Goal: Task Accomplishment & Management: Complete application form

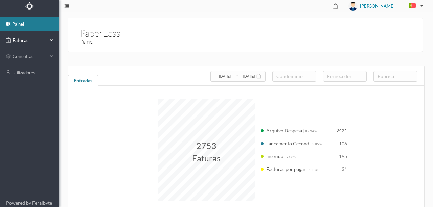
click at [22, 40] on span "Faturas" at bounding box center [29, 40] width 37 height 7
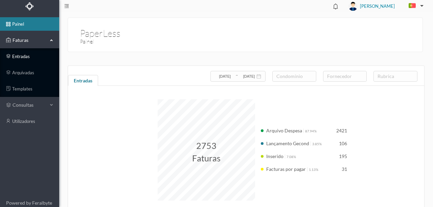
click at [22, 55] on link "entradas" at bounding box center [29, 57] width 59 height 14
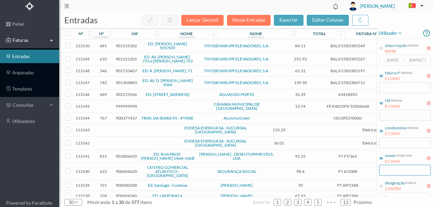
click at [384, 171] on input "text" at bounding box center [404, 170] width 51 height 11
type input "e"
type input "w"
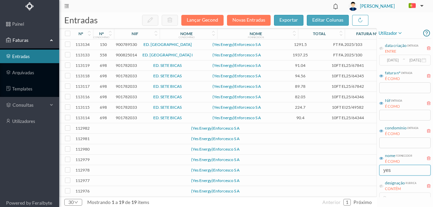
type input "yes"
click at [129, 130] on td at bounding box center [146, 129] width 58 height 10
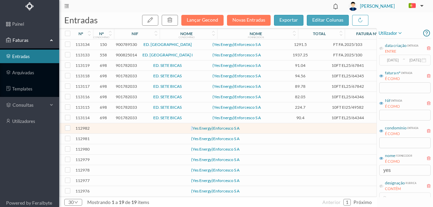
click at [129, 130] on td at bounding box center [146, 129] width 58 height 10
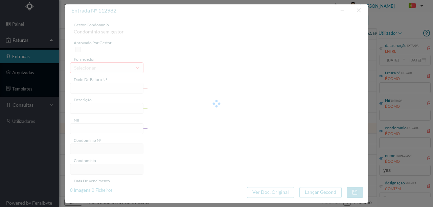
type input "0"
type input "Invalid date"
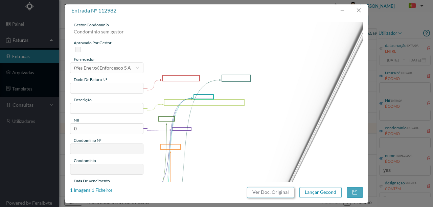
click at [272, 195] on button "Ver Doc. Original" at bounding box center [270, 192] width 47 height 11
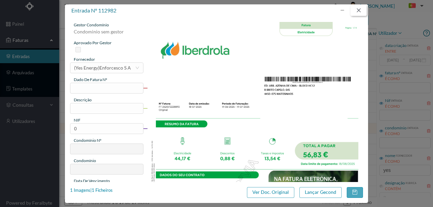
click at [360, 13] on button "button" at bounding box center [359, 10] width 16 height 11
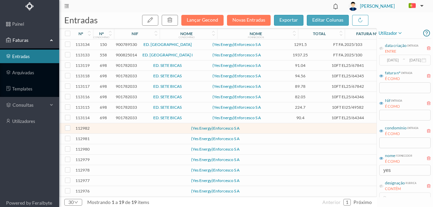
click at [122, 66] on span "901782033" at bounding box center [126, 65] width 21 height 5
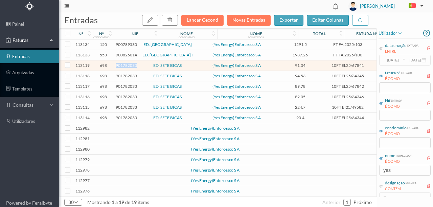
click at [122, 66] on span "901782033" at bounding box center [126, 65] width 21 height 5
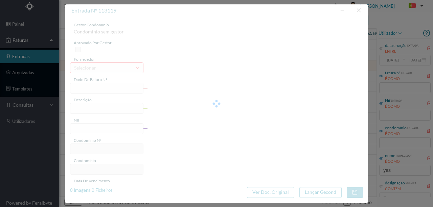
type input "10FT EL25/67841"
type input "DATA DE EMISSÃO: [DATE] mmtama FP PATI MARTA QVIAIISNAIDCDC LX PIIATINAS"
type input "901782033"
type input "[DATE]"
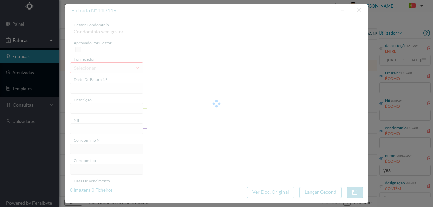
type input "[DATE]"
type input "91.04"
type input "698"
type input "ED. SETE BICAS"
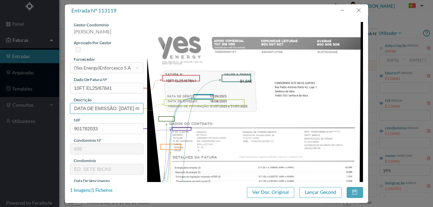
scroll to position [0, 130]
drag, startPoint x: 72, startPoint y: 108, endPoint x: 176, endPoint y: 107, distance: 103.5
click at [176, 107] on div "gestor condomínio [PERSON_NAME] aprovado por gestor fornecedor selecionar (Yes …" at bounding box center [216, 179] width 293 height 315
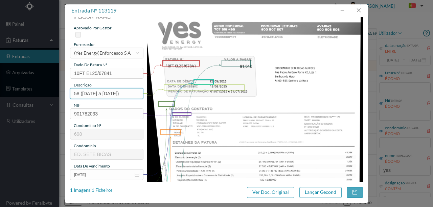
scroll to position [22, 0]
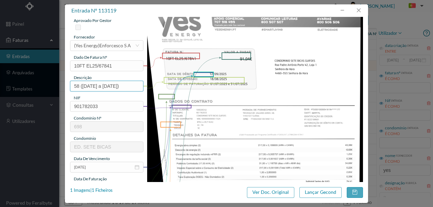
drag, startPoint x: 81, startPoint y: 85, endPoint x: 165, endPoint y: 85, distance: 84.3
click at [165, 85] on div "gestor condomínio [PERSON_NAME] aprovado por gestor fornecedor selecionar (Yes …" at bounding box center [216, 157] width 293 height 315
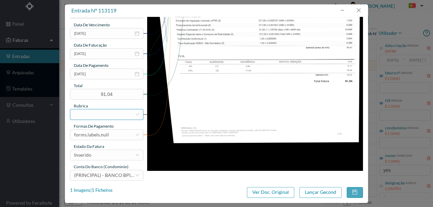
scroll to position [160, 0]
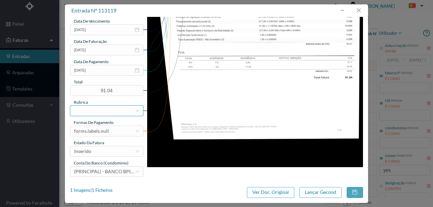
type input "58 ([DATE] a [DATE])"
click at [81, 111] on div at bounding box center [104, 111] width 61 height 10
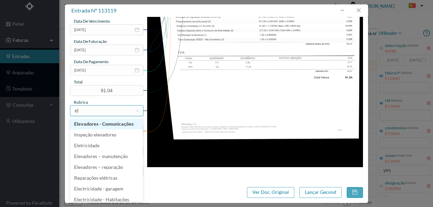
type input "ele"
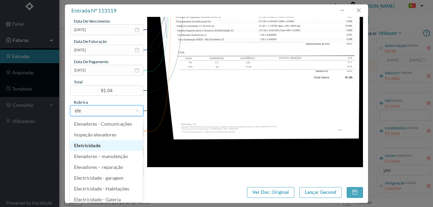
click at [89, 147] on li "Eletricidade" at bounding box center [106, 145] width 73 height 11
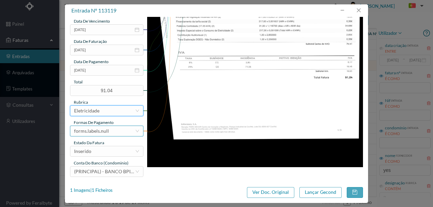
click at [108, 131] on div "forms.labels.null" at bounding box center [91, 131] width 35 height 10
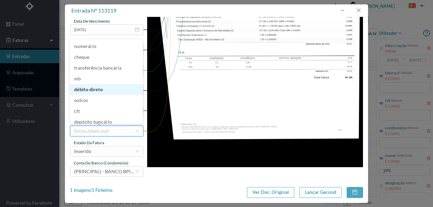
click at [95, 92] on li "débito direto" at bounding box center [106, 89] width 73 height 11
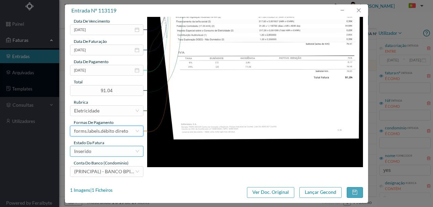
click at [97, 150] on div "Inserido" at bounding box center [104, 152] width 61 height 10
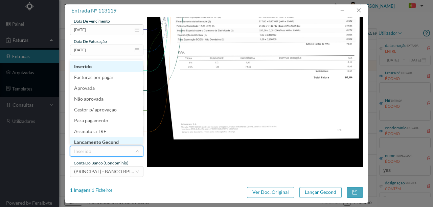
scroll to position [3, 0]
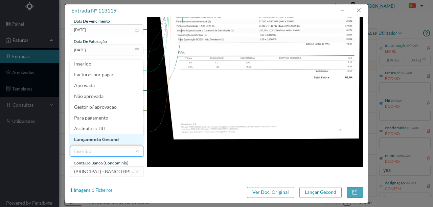
click at [110, 139] on li "Lançamento Gecond" at bounding box center [106, 139] width 73 height 11
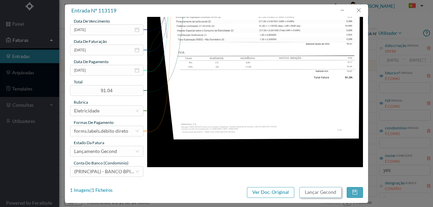
click at [320, 194] on button "Lançar Gecond" at bounding box center [320, 192] width 42 height 11
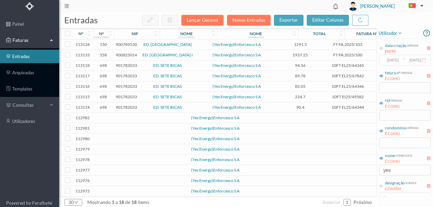
click at [126, 64] on span "901782033" at bounding box center [126, 65] width 21 height 5
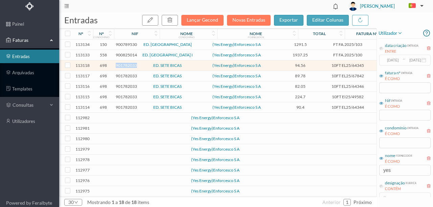
click at [126, 64] on span "901782033" at bounding box center [126, 65] width 21 height 5
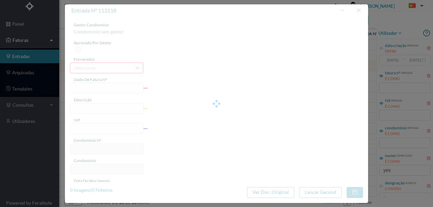
type input "10FT EL25/64345"
type input ""2 HODO DE FATURAÇÃO: [DATE] e [DATE]"
type input "901782033"
type input "[DATE]"
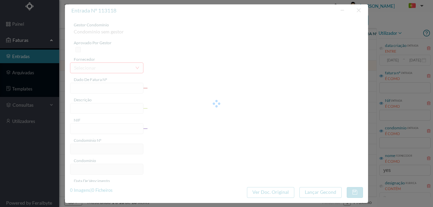
type input "[DATE]"
type input "94.56"
type input "698"
type input "ED. SETE BICAS"
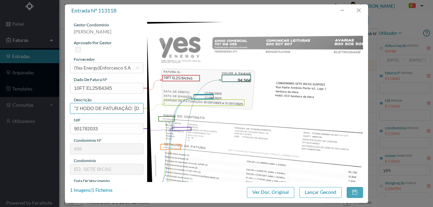
scroll to position [0, 48]
drag, startPoint x: 72, startPoint y: 109, endPoint x: 158, endPoint y: 107, distance: 86.6
click at [158, 107] on div "gestor condomínio [PERSON_NAME] aprovado por gestor fornecedor selecionar (Yes …" at bounding box center [216, 179] width 293 height 315
paste input "([DATE] a [DATE])"
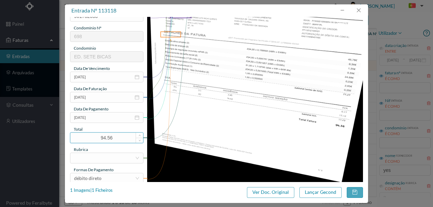
scroll to position [135, 0]
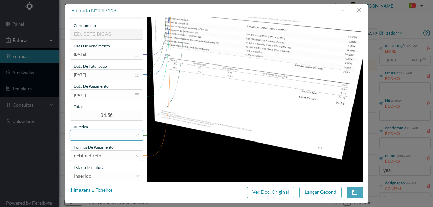
type input "89 ([DATE] a [DATE])"
click at [88, 136] on div at bounding box center [104, 136] width 61 height 10
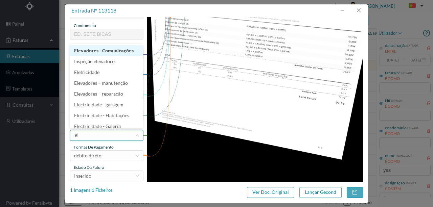
type input "ele"
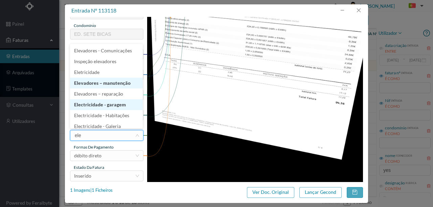
scroll to position [3, 0]
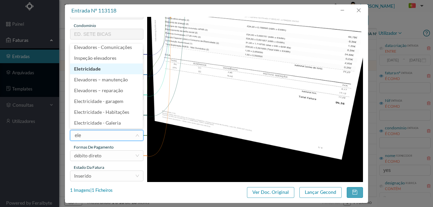
click at [92, 69] on li "Eletricidade" at bounding box center [106, 69] width 73 height 11
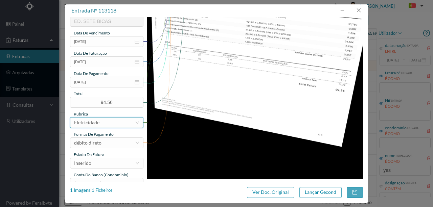
scroll to position [160, 0]
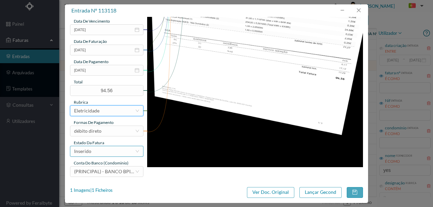
click at [102, 151] on div "Inserido" at bounding box center [104, 152] width 61 height 10
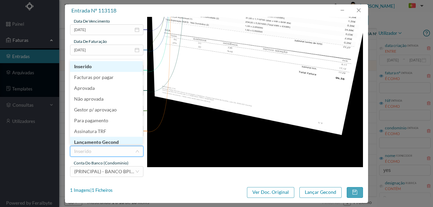
scroll to position [3, 0]
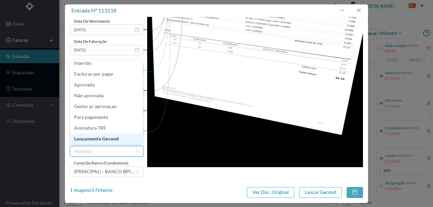
click at [112, 139] on li "Lançamento Gecond" at bounding box center [106, 139] width 73 height 11
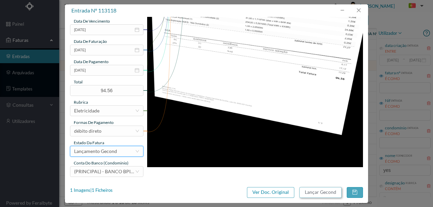
click at [308, 192] on button "Lançar Gecond" at bounding box center [320, 192] width 42 height 11
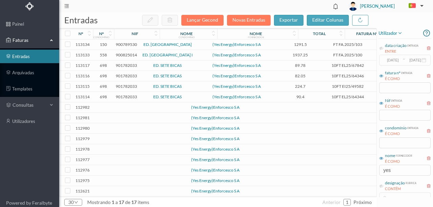
click at [125, 64] on span "901782033" at bounding box center [126, 65] width 21 height 5
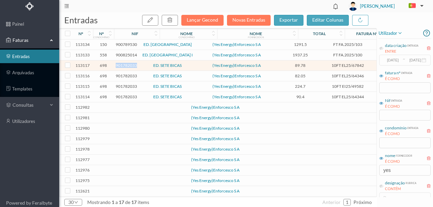
click at [125, 64] on span "901782033" at bounding box center [126, 65] width 21 height 5
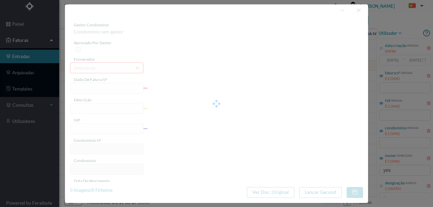
type input "10FT EL25/67842"
type input "901782033"
type input "Invalid date"
type input "[DATE]"
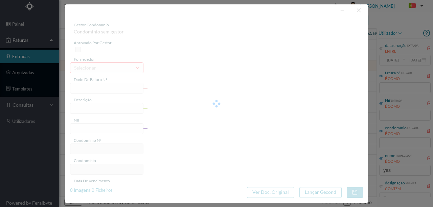
type input "89.78"
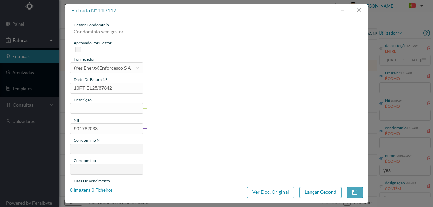
type input "698"
type input "ED. SETE BICAS"
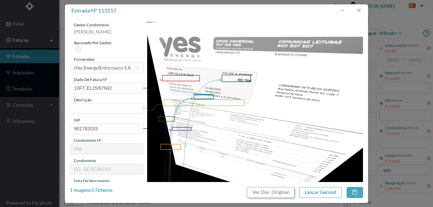
drag, startPoint x: 260, startPoint y: 191, endPoint x: 258, endPoint y: 30, distance: 161.1
click at [260, 191] on button "Ver Doc. Original" at bounding box center [270, 192] width 47 height 11
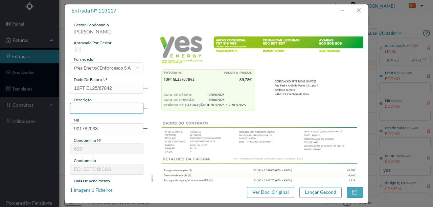
paste input "([DATE] a [DATE])"
click at [73, 109] on input "([DATE] a [DATE])" at bounding box center [106, 108] width 73 height 11
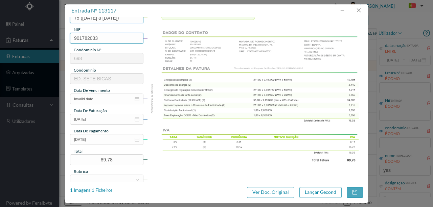
scroll to position [113, 0]
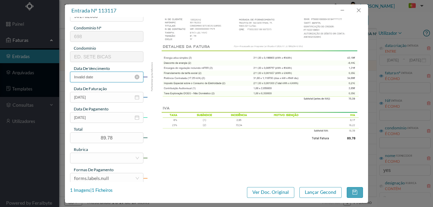
type input "75 ([DATE] a [DATE])"
click at [111, 77] on input "Invalid date" at bounding box center [106, 77] width 73 height 11
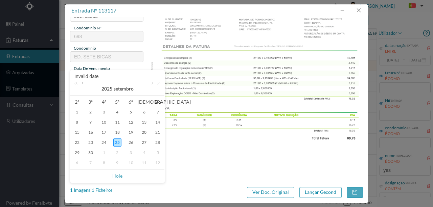
click at [83, 85] on link at bounding box center [83, 89] width 6 height 14
click at [76, 141] on div "18" at bounding box center [77, 143] width 8 height 8
type input "[DATE]"
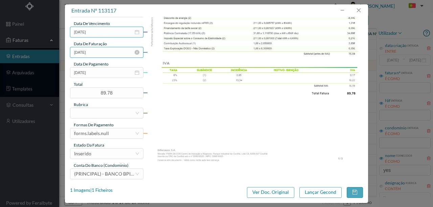
scroll to position [160, 0]
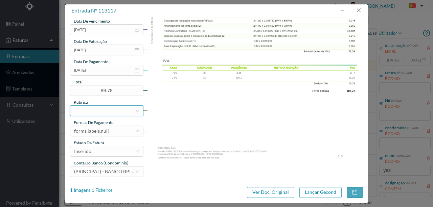
click at [89, 112] on div at bounding box center [104, 111] width 61 height 10
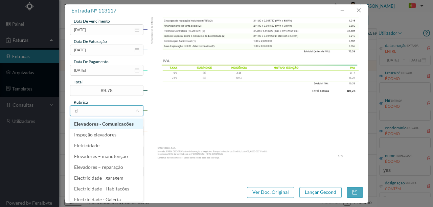
type input "ele"
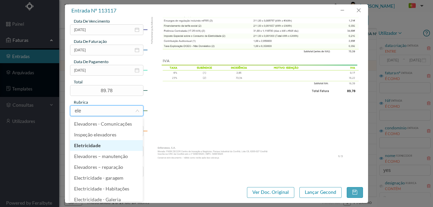
click at [90, 146] on li "Eletricidade" at bounding box center [106, 145] width 73 height 11
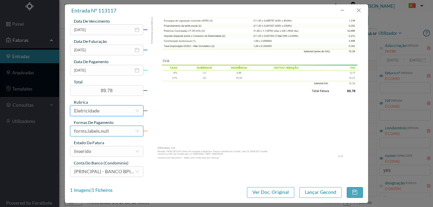
click at [98, 132] on div "forms.labels.null" at bounding box center [91, 131] width 35 height 10
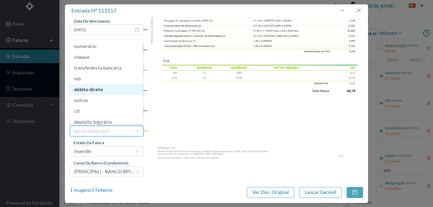
click at [95, 92] on li "débito direto" at bounding box center [106, 89] width 73 height 11
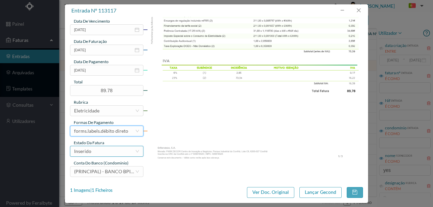
click at [96, 154] on div "Inserido" at bounding box center [104, 152] width 61 height 10
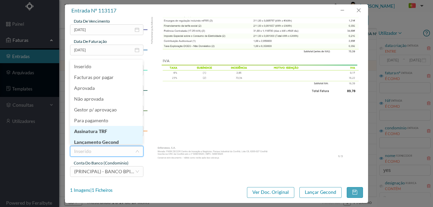
scroll to position [3, 0]
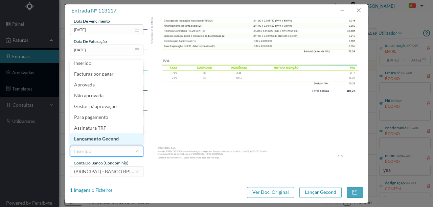
click at [105, 139] on li "Lançamento Gecond" at bounding box center [106, 139] width 73 height 11
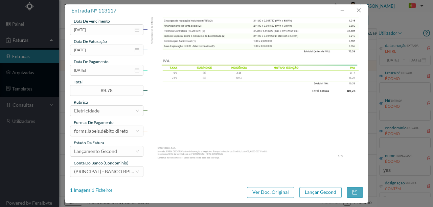
click at [183, 179] on div "gestor condomínio [PERSON_NAME] aprovado por gestor fornecedor selecionar (Yes …" at bounding box center [216, 99] width 303 height 165
click at [332, 192] on button "Lançar Gecond" at bounding box center [320, 192] width 42 height 11
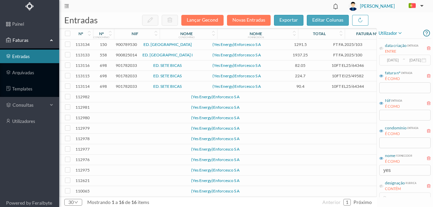
click at [126, 66] on span "901782033" at bounding box center [126, 65] width 21 height 5
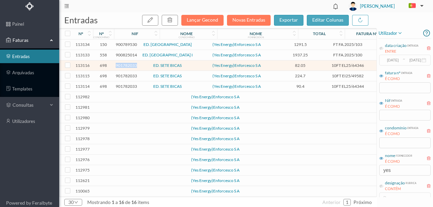
click at [126, 66] on span "901782033" at bounding box center [126, 65] width 21 height 5
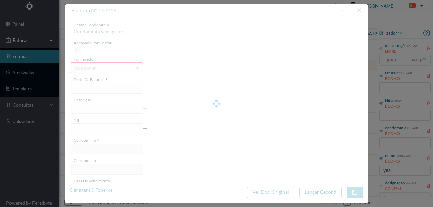
type input "10FT EL25/64346"
type input "DATA DE EMISSÃO. [DATE] BEBÍARA ARE PATPIMARDA AOINIINNIDP A DAIADINAS"
type input "901782033"
type input "[DATE]"
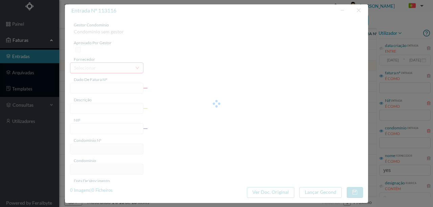
type input "[DATE]"
type input "82.05"
type input "698"
type input "ED. SETE BICAS"
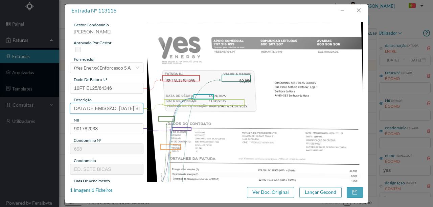
scroll to position [0, 125]
drag, startPoint x: 73, startPoint y: 106, endPoint x: 206, endPoint y: 106, distance: 133.3
click at [206, 106] on div "gestor condomínio [PERSON_NAME] aprovado por gestor fornecedor selecionar (Yes …" at bounding box center [216, 179] width 293 height 315
paste input "([DATE] a [DATE])"
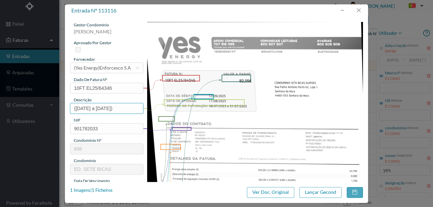
click at [74, 107] on input "([DATE] a [DATE])" at bounding box center [106, 108] width 73 height 11
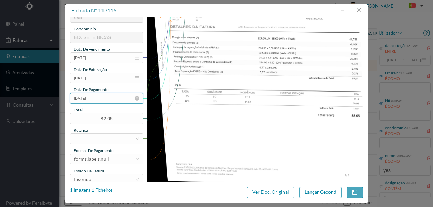
scroll to position [135, 0]
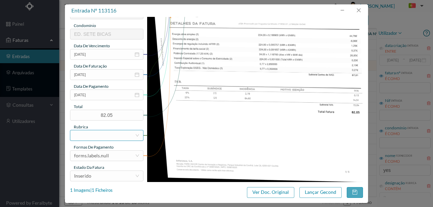
type input "61 ([DATE] a [DATE])"
click at [96, 137] on div at bounding box center [104, 136] width 61 height 10
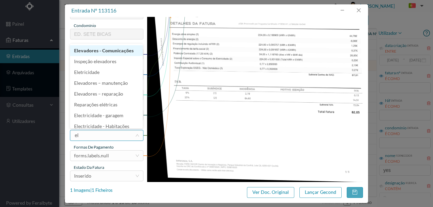
type input "ele"
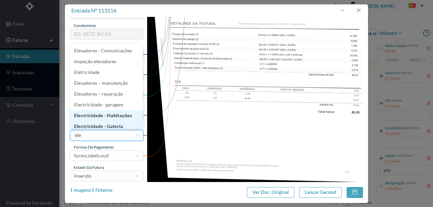
scroll to position [3, 0]
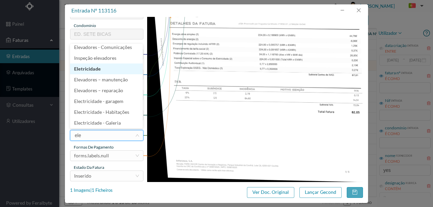
click at [89, 70] on li "Eletricidade" at bounding box center [106, 69] width 73 height 11
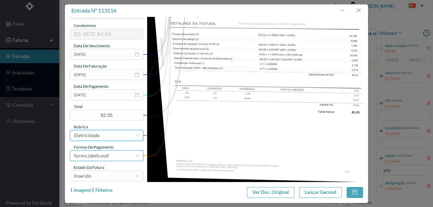
click at [102, 155] on div "forms.labels.null" at bounding box center [91, 156] width 35 height 10
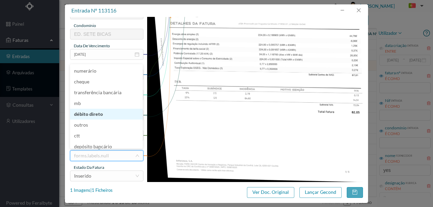
click at [89, 114] on li "débito direto" at bounding box center [106, 114] width 73 height 11
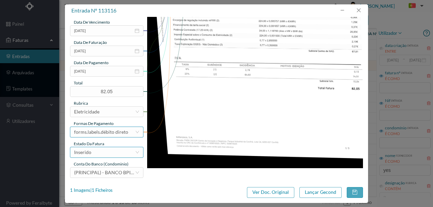
scroll to position [160, 0]
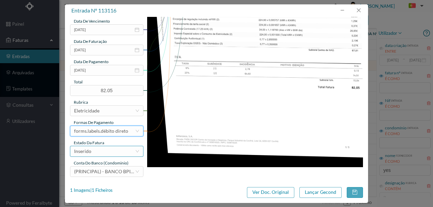
click at [93, 153] on div "Inserido" at bounding box center [104, 152] width 61 height 10
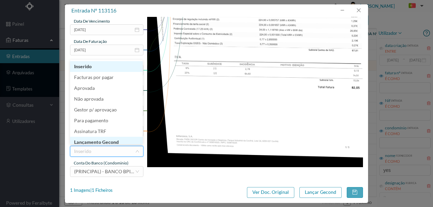
scroll to position [3, 0]
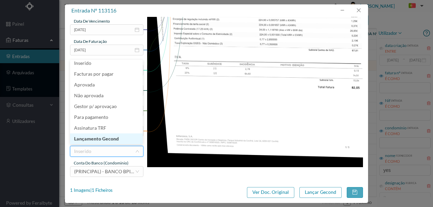
click at [89, 139] on li "Lançamento Gecond" at bounding box center [106, 139] width 73 height 11
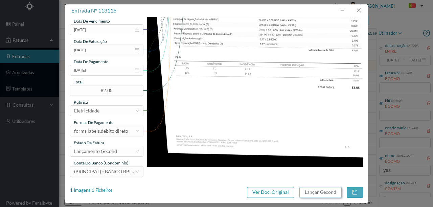
click at [317, 194] on button "Lançar Gecond" at bounding box center [320, 192] width 42 height 11
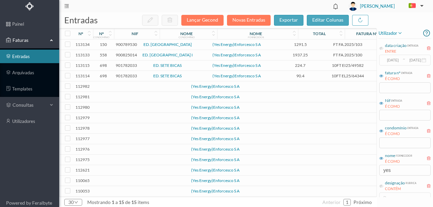
click at [124, 66] on span "901782033" at bounding box center [126, 65] width 21 height 5
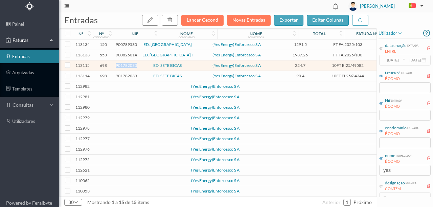
click at [124, 66] on span "901782033" at bounding box center [126, 65] width 21 height 5
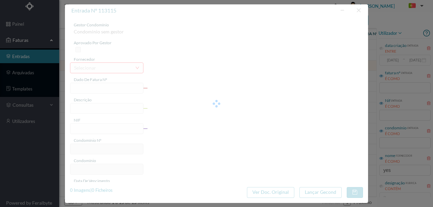
type input "10FT EI25/49582"
type input "TA A | a NA E ad PERÍODO DE FATURAÇÃO: [DATE] e [DATE]"
type input "901782033"
type input "Invalid date"
type input "[DATE]"
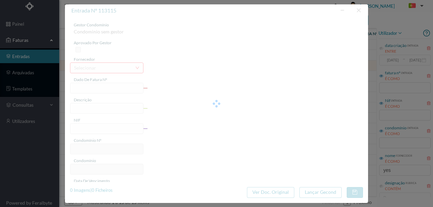
type input "11-01-0000"
type input "224.70"
type input "698"
type input "ED. SETE BICAS"
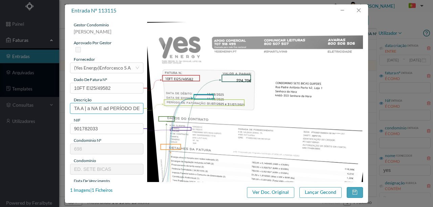
scroll to position [0, 86]
drag, startPoint x: 73, startPoint y: 107, endPoint x: 205, endPoint y: 105, distance: 131.6
click at [205, 105] on div "gestor condomínio [PERSON_NAME] aprovado por gestor fornecedor selecionar (Yes …" at bounding box center [216, 179] width 293 height 315
paste input "([DATE] a [DATE])"
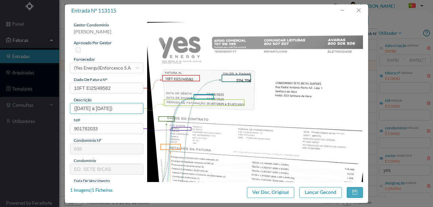
click at [74, 108] on input "([DATE] a [DATE])" at bounding box center [106, 108] width 73 height 11
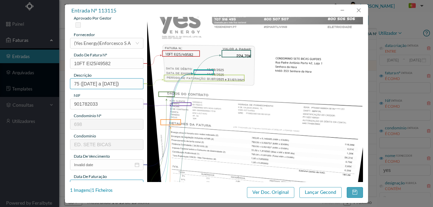
scroll to position [90, 0]
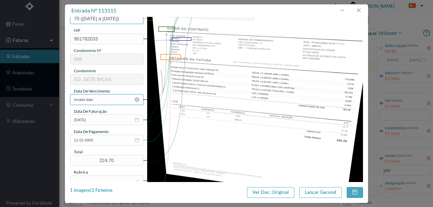
type input "75 ([DATE] a [DATE])"
click at [100, 103] on input "Invalid date" at bounding box center [106, 99] width 73 height 11
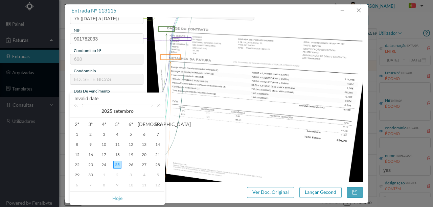
click at [82, 105] on link at bounding box center [83, 112] width 6 height 14
drag, startPoint x: 78, startPoint y: 155, endPoint x: 112, endPoint y: 132, distance: 41.4
click at [78, 155] on div "11" at bounding box center [77, 155] width 8 height 8
type input "[DATE]"
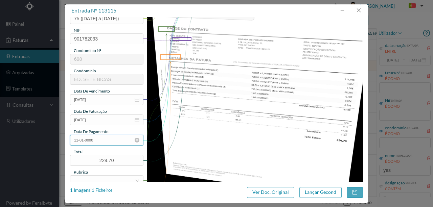
click at [103, 141] on input "11-01-0000" at bounding box center [106, 140] width 73 height 11
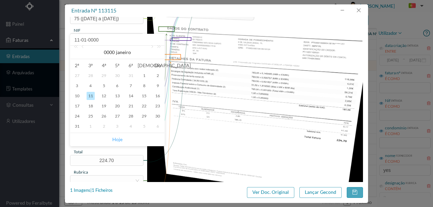
click at [117, 139] on link "Hoje" at bounding box center [117, 139] width 10 height 13
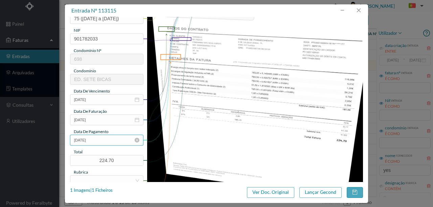
click at [95, 141] on input "[DATE]" at bounding box center [106, 140] width 73 height 11
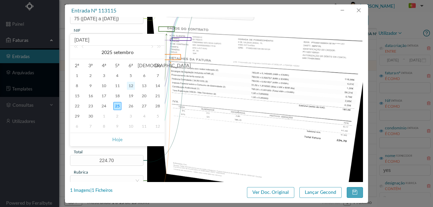
click at [130, 85] on div "12" at bounding box center [131, 86] width 8 height 8
type input "[DATE]"
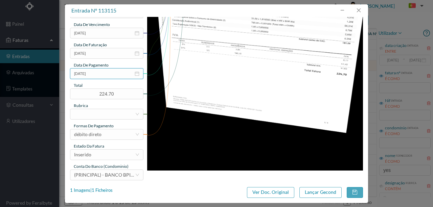
scroll to position [158, 0]
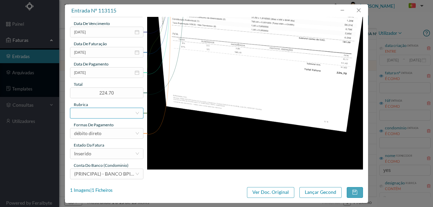
click at [97, 115] on div at bounding box center [104, 113] width 61 height 10
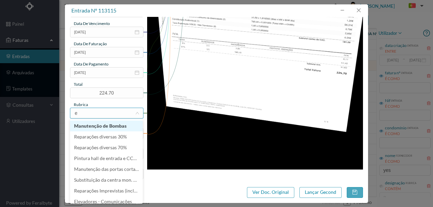
type input "el"
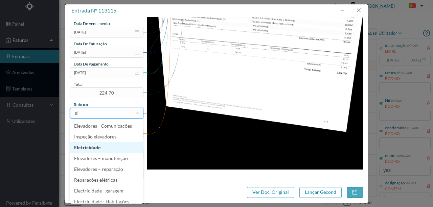
click at [84, 149] on li "Eletricidade" at bounding box center [106, 147] width 73 height 11
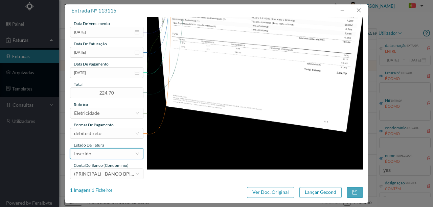
click at [89, 154] on div "Inserido" at bounding box center [82, 154] width 17 height 10
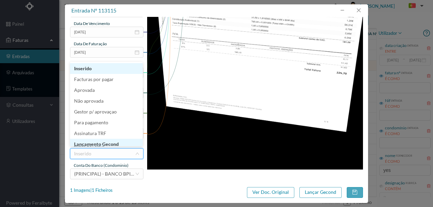
scroll to position [3, 0]
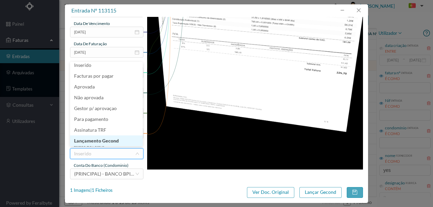
click at [103, 142] on li "Lançamento Gecond" at bounding box center [106, 141] width 73 height 11
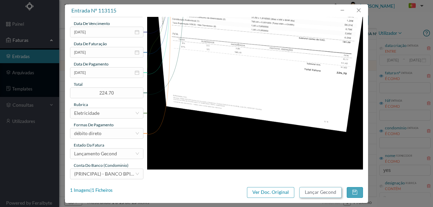
click at [320, 192] on button "Lançar Gecond" at bounding box center [320, 192] width 42 height 11
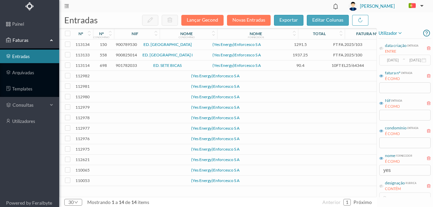
click at [128, 66] on span "901782033" at bounding box center [126, 65] width 21 height 5
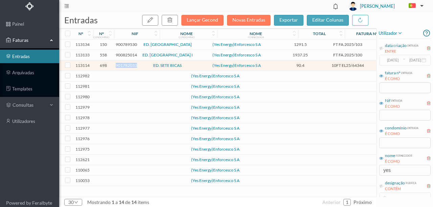
click at [128, 66] on span "901782033" at bounding box center [126, 65] width 21 height 5
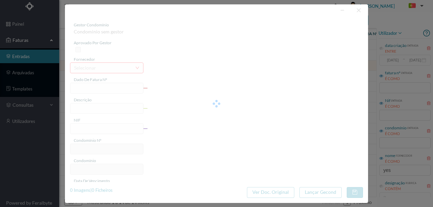
type input "10FT EL25/64344"
type input "PERÍODO DE FATURAÇÃO: 0] [07/2025 e [DATE]"
type input "901782033"
type input "[DATE]"
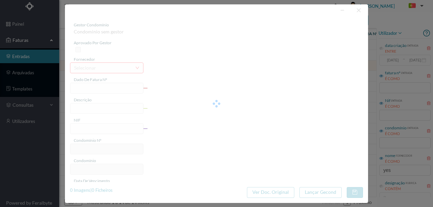
type input "[DATE]"
type input "90.40"
type input "698"
type input "ED. SETE BICAS"
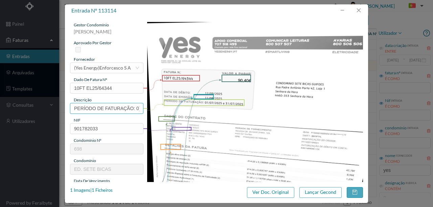
scroll to position [0, 50]
drag, startPoint x: 72, startPoint y: 109, endPoint x: 132, endPoint y: 117, distance: 60.7
click at [204, 108] on div "gestor condomínio [PERSON_NAME] aprovado por gestor fornecedor selecionar (Yes …" at bounding box center [216, 179] width 293 height 315
paste input "([DATE] a [DATE])"
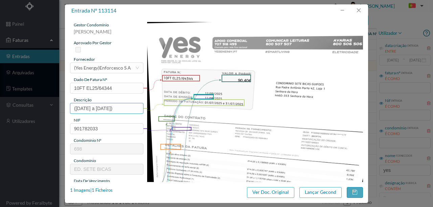
click at [74, 107] on input "([DATE] a [DATE])" at bounding box center [106, 108] width 73 height 11
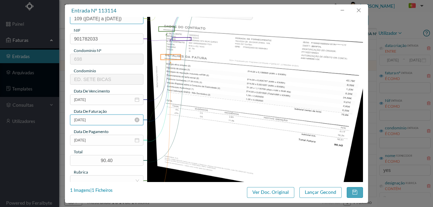
scroll to position [90, 0]
type input "109 ([DATE] a [DATE])"
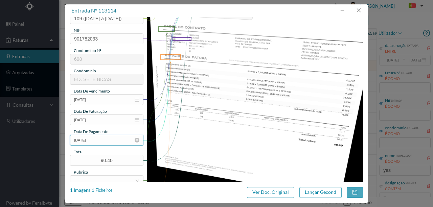
click at [102, 141] on input "[DATE]" at bounding box center [106, 140] width 73 height 11
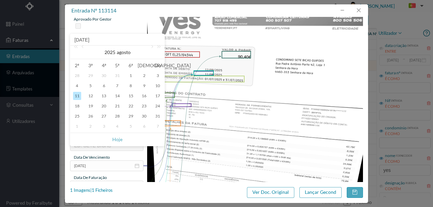
scroll to position [0, 0]
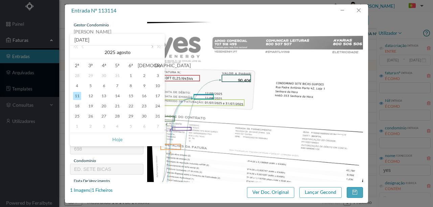
click at [151, 47] on link at bounding box center [152, 53] width 6 height 14
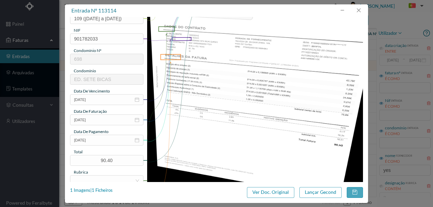
scroll to position [90, 0]
click at [105, 140] on input "[DATE]" at bounding box center [106, 140] width 73 height 11
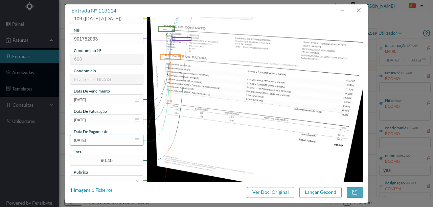
type input "[DATE]"
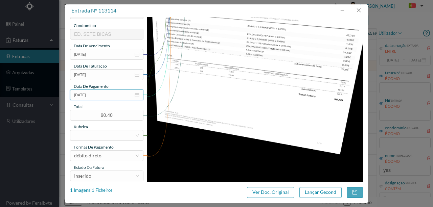
scroll to position [158, 0]
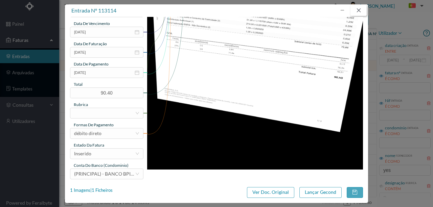
click at [359, 8] on button "button" at bounding box center [359, 10] width 16 height 11
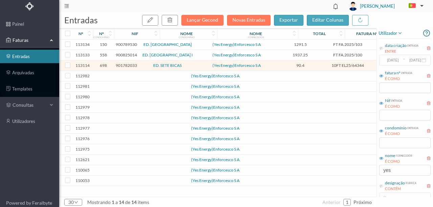
click at [136, 64] on span "901782033" at bounding box center [126, 65] width 21 height 5
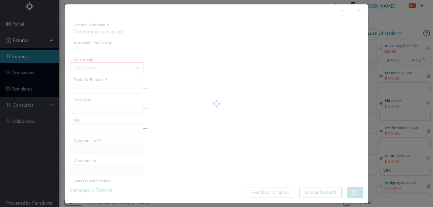
type input "10FT EL25/64344"
type input "PERÍODO DE FATURAÇÃO: 0] [07/2025 e [DATE]"
type input "901782033"
type input "[DATE]"
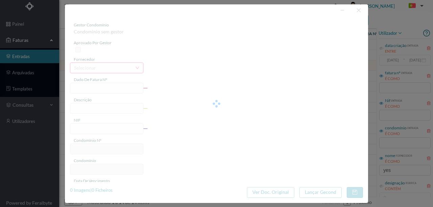
type input "[DATE]"
type input "90.40"
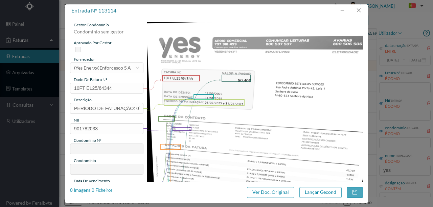
type input "698"
type input "ED. SETE BICAS"
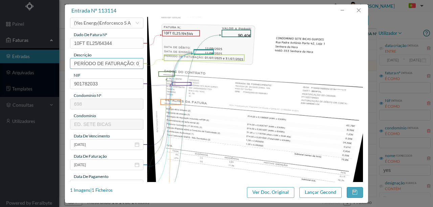
scroll to position [0, 50]
drag, startPoint x: 73, startPoint y: 62, endPoint x: 161, endPoint y: 65, distance: 88.4
click at [161, 65] on div "gestor condomínio [PERSON_NAME] aprovado por gestor fornecedor selecionar (Yes …" at bounding box center [216, 134] width 293 height 315
paste input "([DATE] a [DATE])"
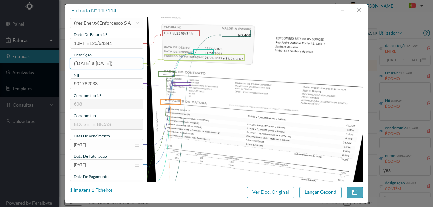
click at [76, 62] on input "([DATE] a [DATE])" at bounding box center [106, 63] width 73 height 11
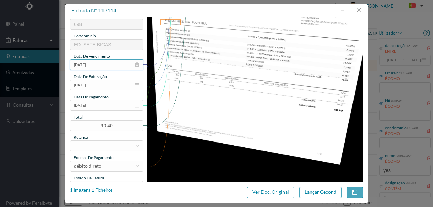
scroll to position [135, 0]
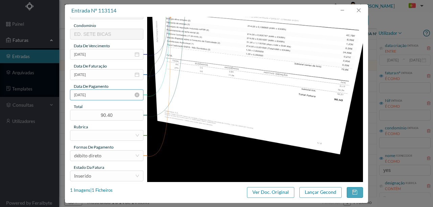
type input "(109 [DATE] a [DATE])"
click at [108, 96] on input "[DATE]" at bounding box center [106, 95] width 73 height 11
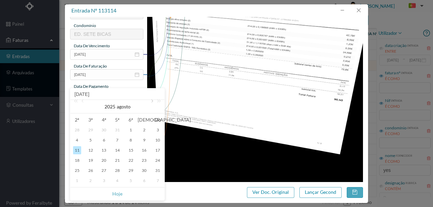
click at [151, 100] on link at bounding box center [152, 107] width 6 height 14
click at [131, 140] on div "12" at bounding box center [131, 140] width 8 height 8
type input "[DATE]"
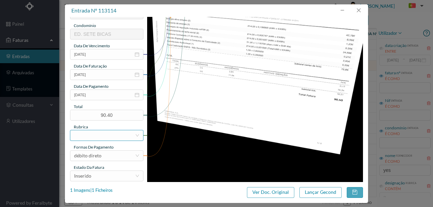
click at [86, 135] on div at bounding box center [104, 136] width 61 height 10
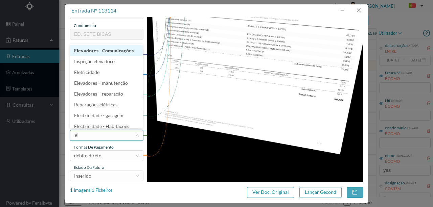
type input "ele"
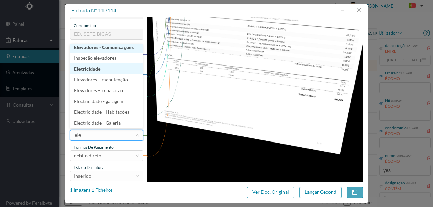
scroll to position [1, 0]
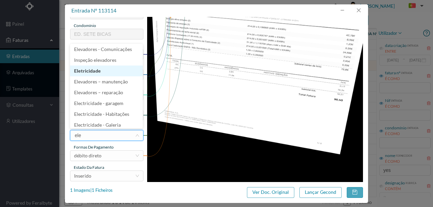
click at [85, 72] on li "Eletricidade" at bounding box center [106, 71] width 73 height 11
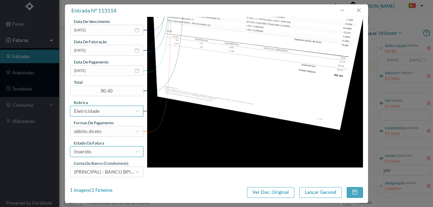
scroll to position [160, 0]
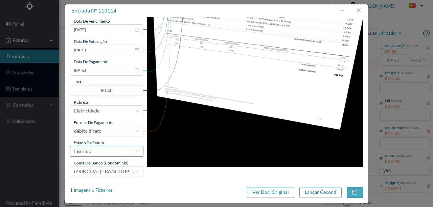
click at [98, 151] on div "Inserido" at bounding box center [104, 152] width 61 height 10
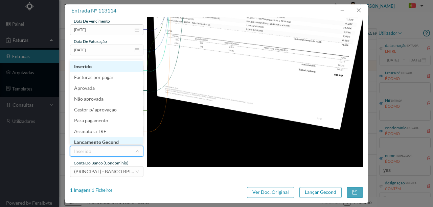
scroll to position [3, 0]
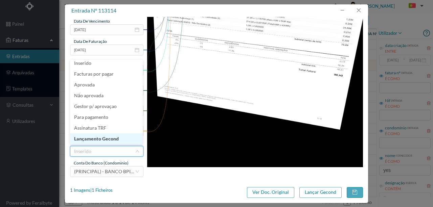
click at [102, 140] on li "Lançamento Gecond" at bounding box center [106, 139] width 73 height 11
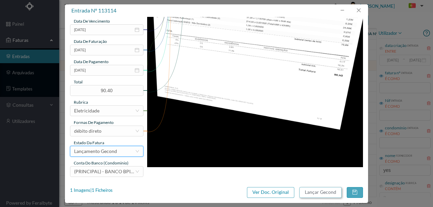
click at [315, 190] on button "Lançar Gecond" at bounding box center [320, 192] width 42 height 11
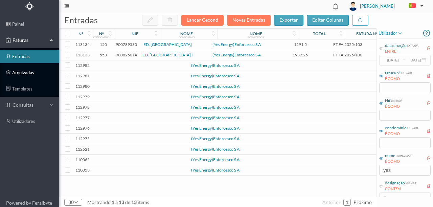
click at [25, 73] on link "arquivadas" at bounding box center [29, 73] width 59 height 14
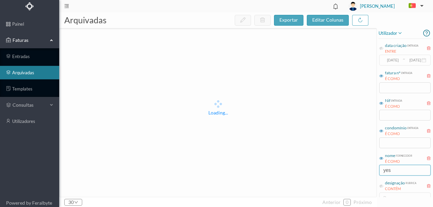
drag, startPoint x: 403, startPoint y: 173, endPoint x: 373, endPoint y: 170, distance: 30.7
click at [373, 170] on div "arquivadas exportar editar colunas Loading... 30 anterior 0 próximo utilizador …" at bounding box center [246, 110] width 374 height 195
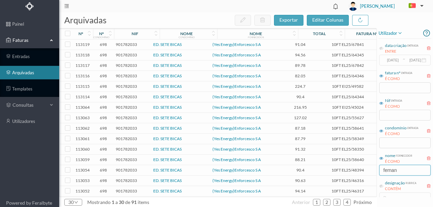
type input "fernan"
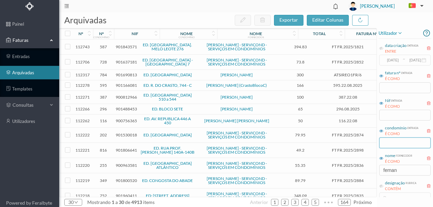
click at [390, 143] on input "text" at bounding box center [404, 143] width 51 height 11
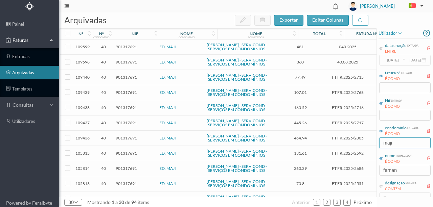
type input "maji"
click at [125, 47] on span "901317691" at bounding box center [126, 46] width 21 height 5
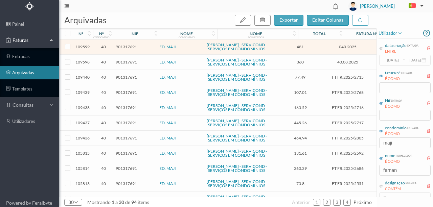
click at [131, 45] on span "901317691" at bounding box center [126, 46] width 21 height 5
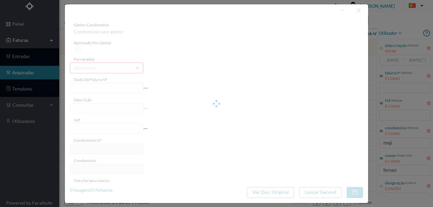
type input "040.2025"
type input "Verificar Infiltração no 1º andar Esq. Ent 311"
type input "901317691"
type input "[DATE]"
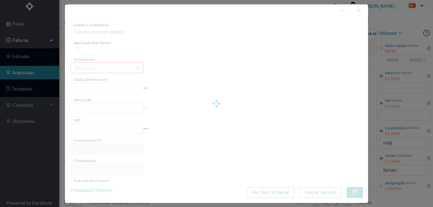
type input "[DATE]"
type input "481.00"
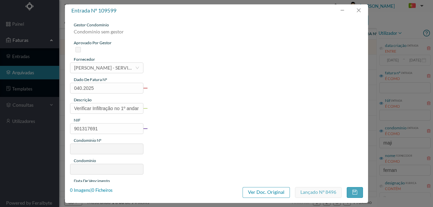
type input "40"
type input "ED. MAJI"
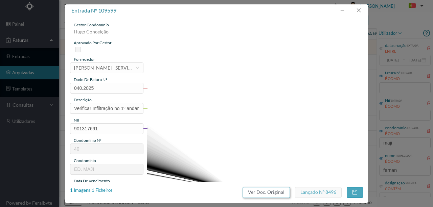
click at [268, 194] on button "Ver Doc. Original" at bounding box center [266, 192] width 47 height 11
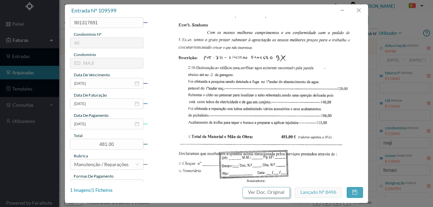
scroll to position [113, 0]
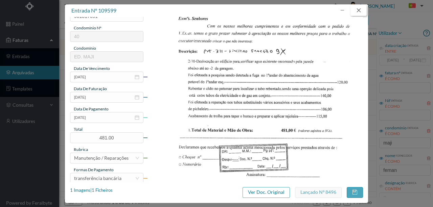
click at [361, 12] on button "button" at bounding box center [359, 10] width 16 height 11
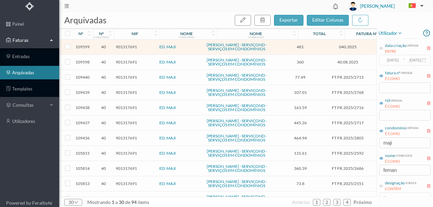
click at [130, 65] on span "901317691" at bounding box center [126, 62] width 21 height 5
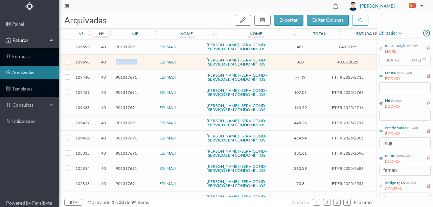
click at [130, 65] on span "901317691" at bounding box center [126, 62] width 21 height 5
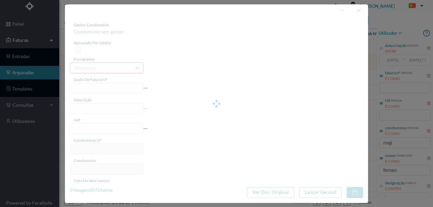
type input "40.08.2025"
type input "Verificar inundação na fração GX Ent 311"
type input "901317691"
type input "[DATE]"
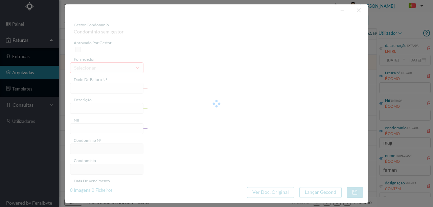
type input "[DATE]"
type input "360.00"
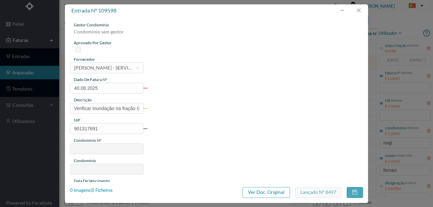
type input "40"
type input "ED. MAJI"
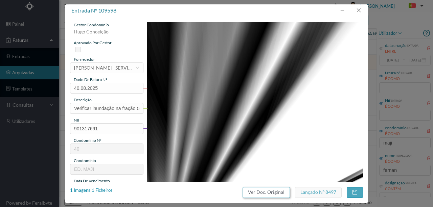
click at [259, 188] on button "Ver Doc. Original" at bounding box center [266, 192] width 47 height 11
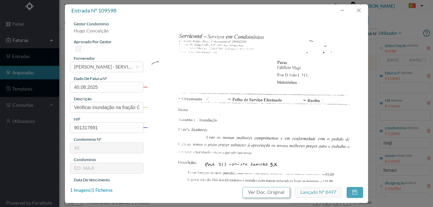
scroll to position [0, 0]
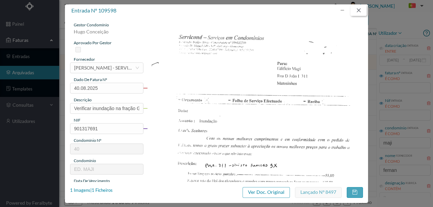
click at [357, 12] on button "button" at bounding box center [359, 10] width 16 height 11
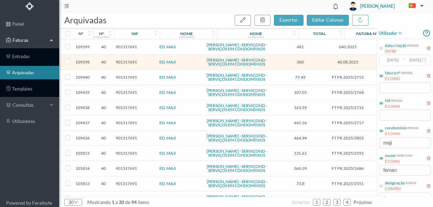
click at [122, 47] on span "901317691" at bounding box center [126, 46] width 21 height 5
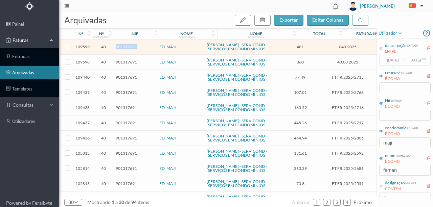
click at [122, 47] on span "901317691" at bounding box center [126, 46] width 21 height 5
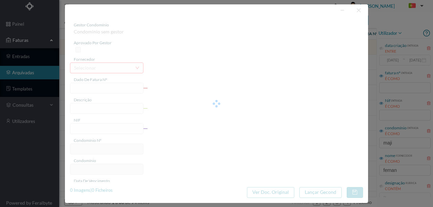
type input "040.2025"
type input "Verificar Infiltração no 1º andar Esq. Ent 311"
type input "901317691"
type input "[DATE]"
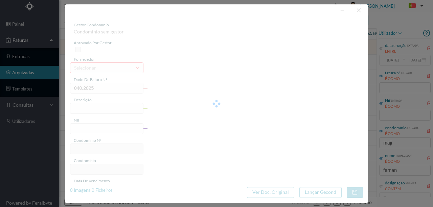
type input "[DATE]"
type input "481.00"
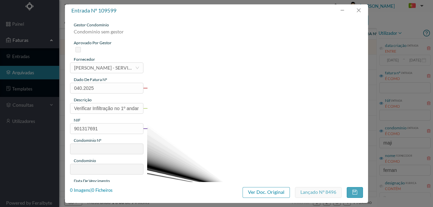
type input "40"
type input "ED. MAJI"
click at [266, 194] on button "Ver Doc. Original" at bounding box center [266, 192] width 47 height 11
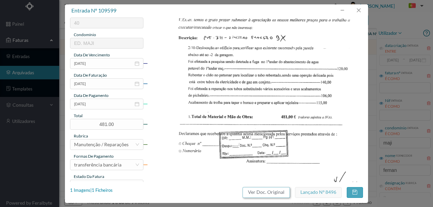
scroll to position [70, 0]
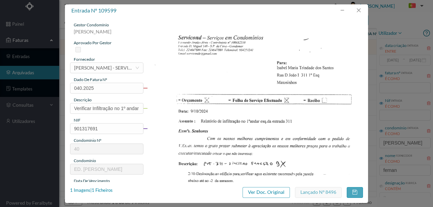
scroll to position [70, 0]
